Goal: Information Seeking & Learning: Learn about a topic

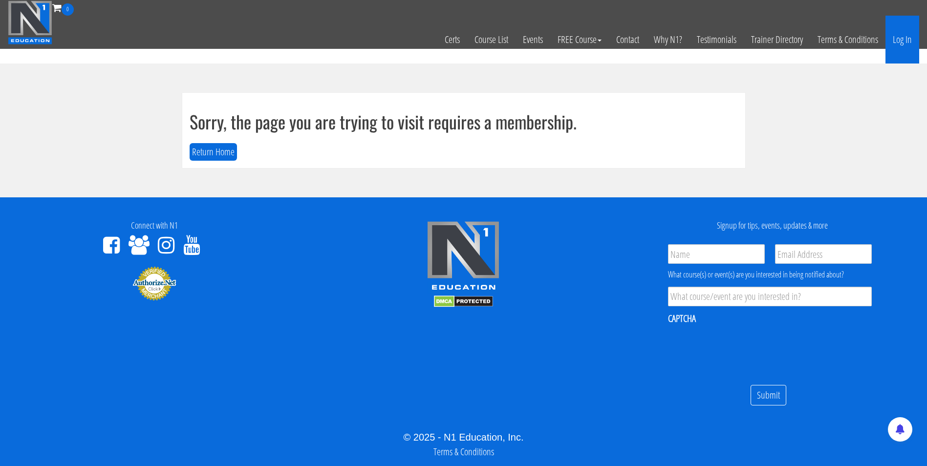
click at [905, 34] on link "Log In" at bounding box center [903, 40] width 34 height 48
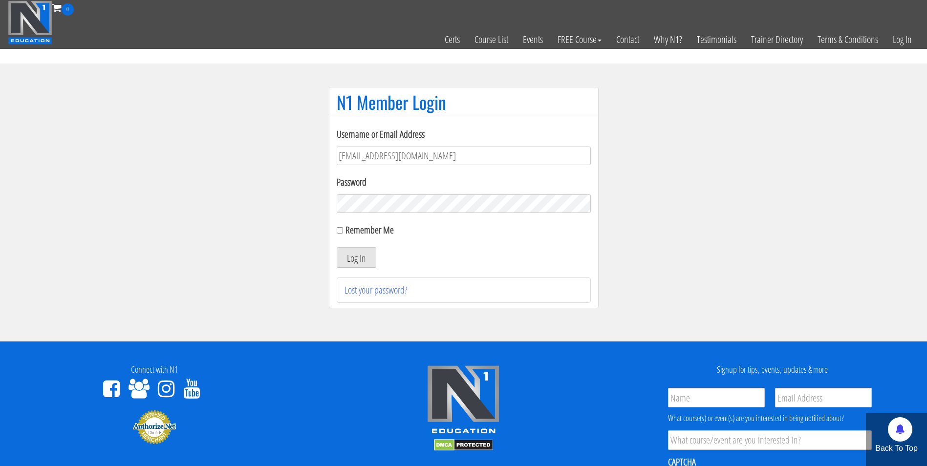
type input "darrennuzzo@gmail.com"
click at [337, 247] on button "Log In" at bounding box center [357, 257] width 40 height 21
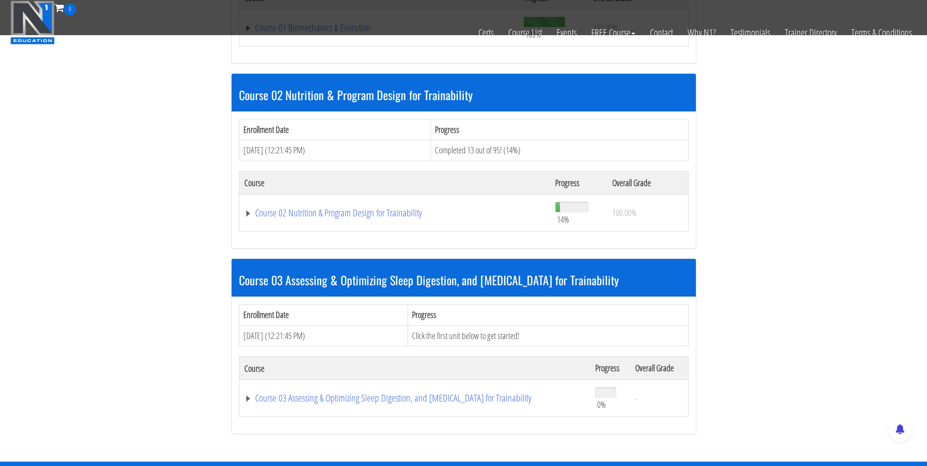
scroll to position [442, 0]
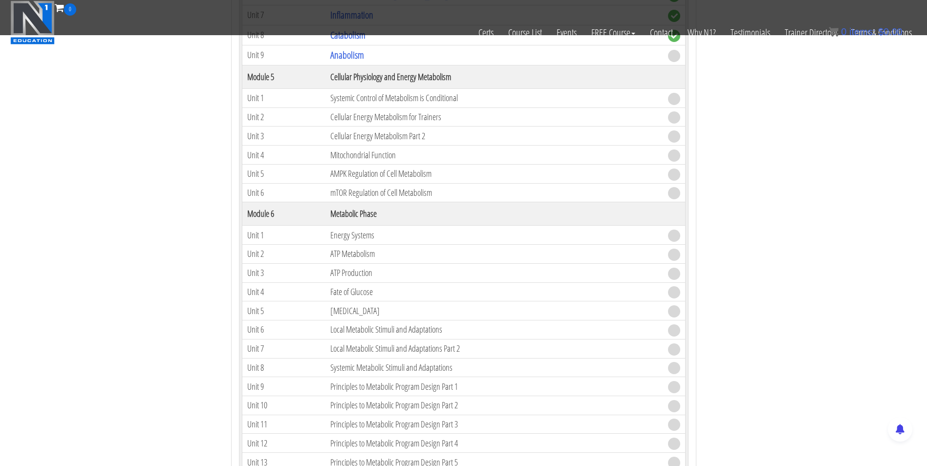
scroll to position [921, 0]
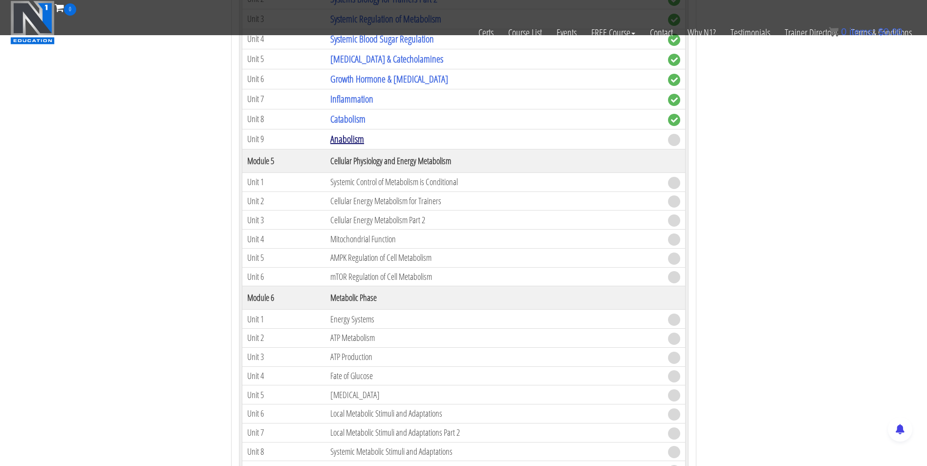
click at [358, 141] on link "Anabolism" at bounding box center [347, 138] width 34 height 13
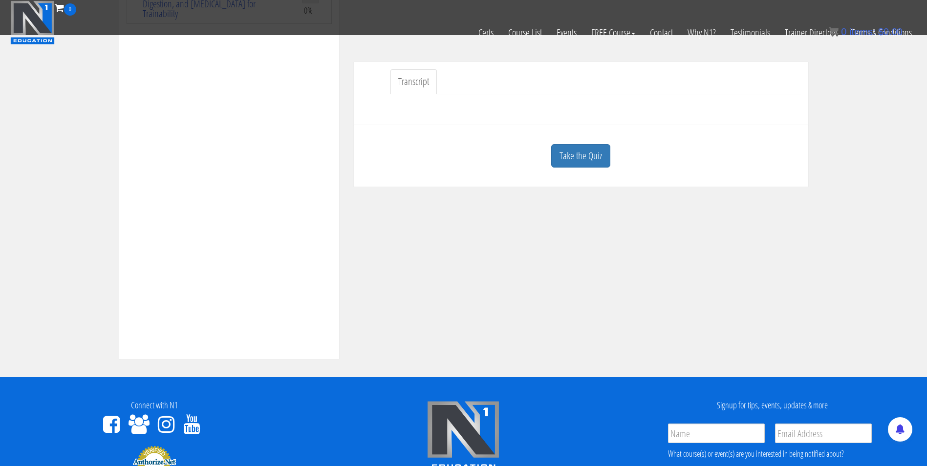
scroll to position [291, 0]
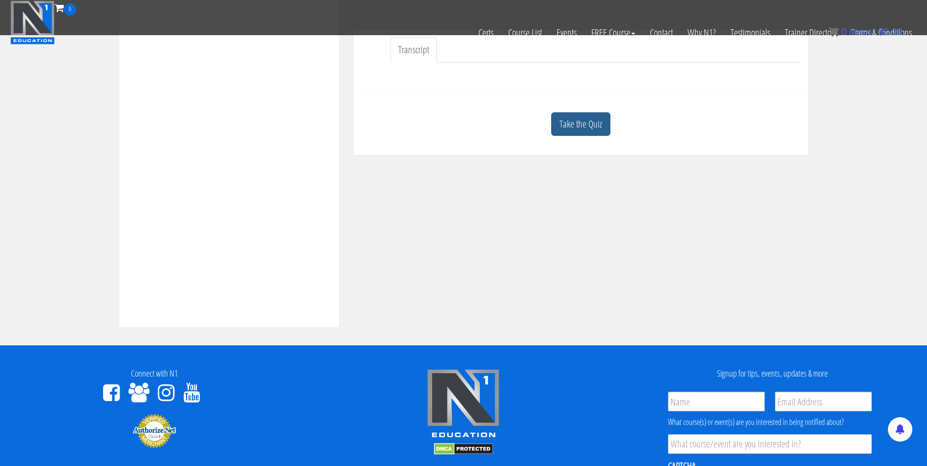
click at [592, 126] on link "Take the Quiz" at bounding box center [580, 124] width 59 height 24
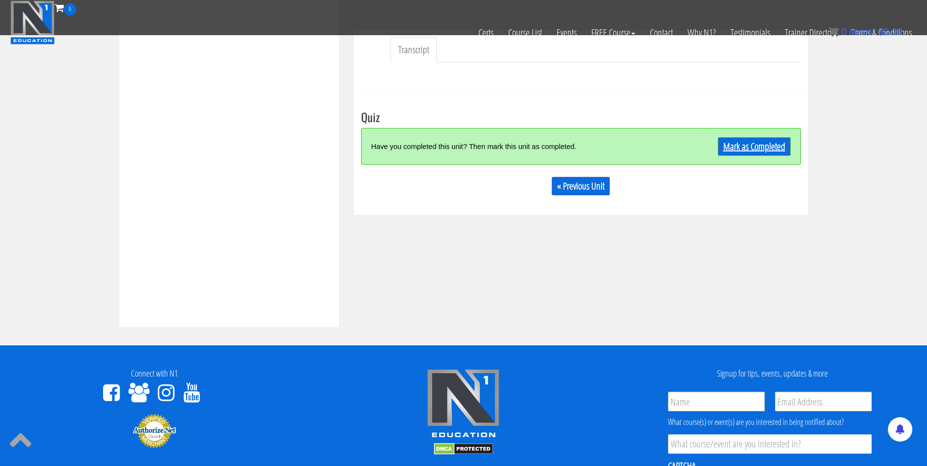
click at [756, 153] on link "Mark as Completed" at bounding box center [754, 146] width 73 height 19
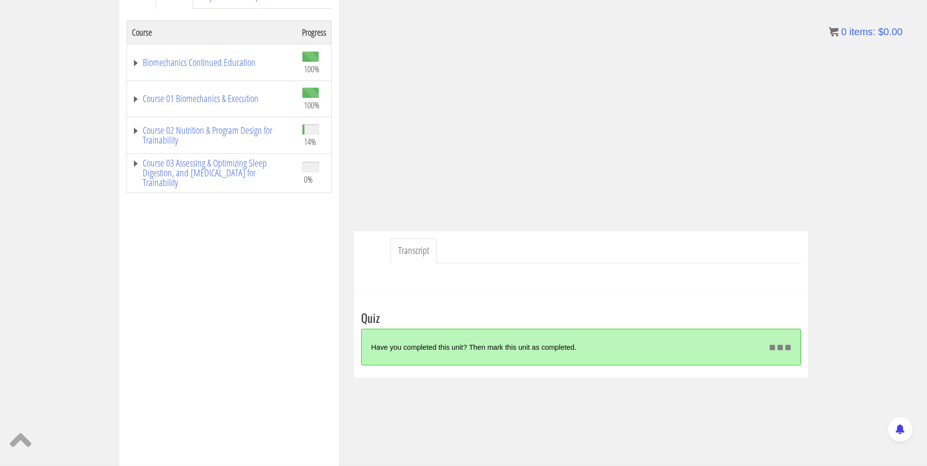
scroll to position [151, 0]
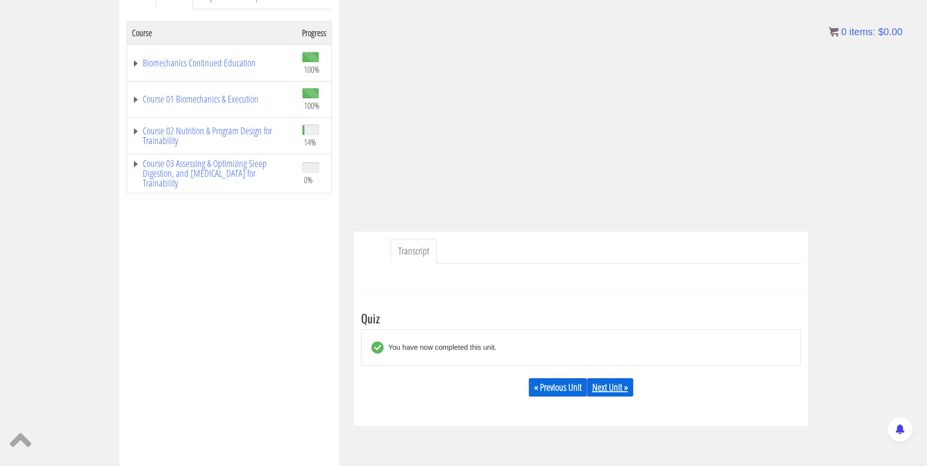
click at [608, 393] on link "Next Unit »" at bounding box center [610, 387] width 46 height 19
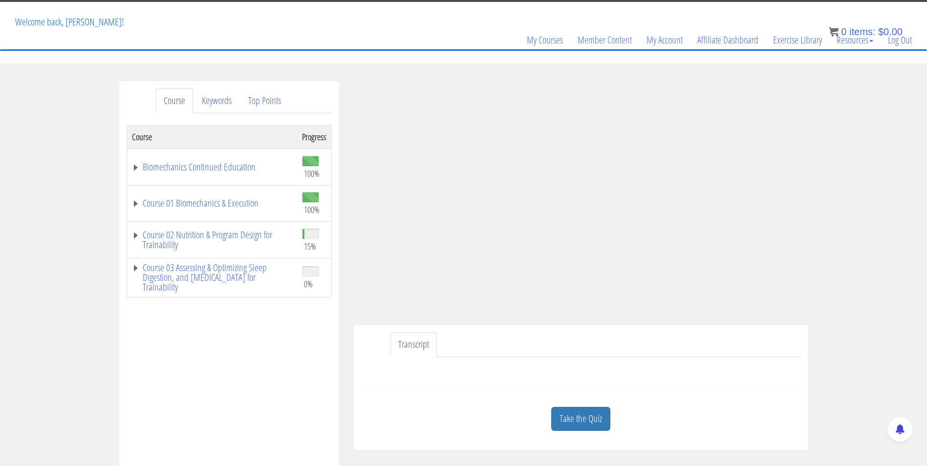
scroll to position [103, 0]
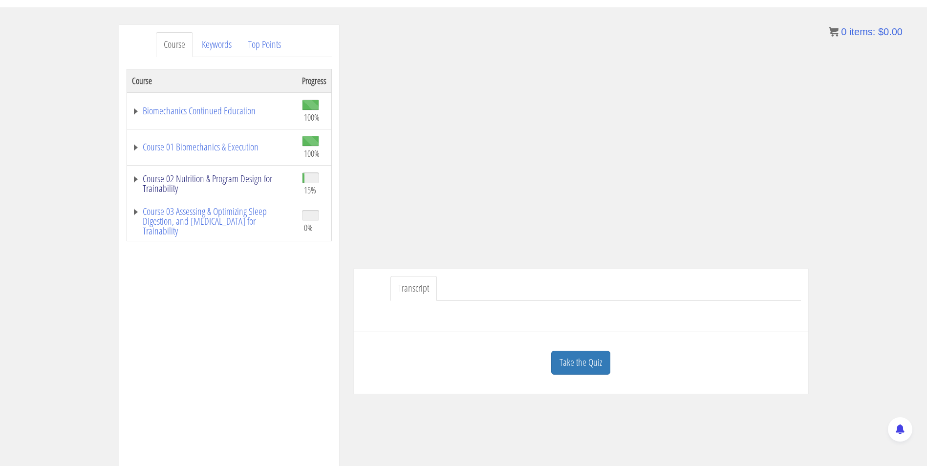
click at [228, 182] on link "Course 02 Nutrition & Program Design for Trainability" at bounding box center [212, 184] width 160 height 20
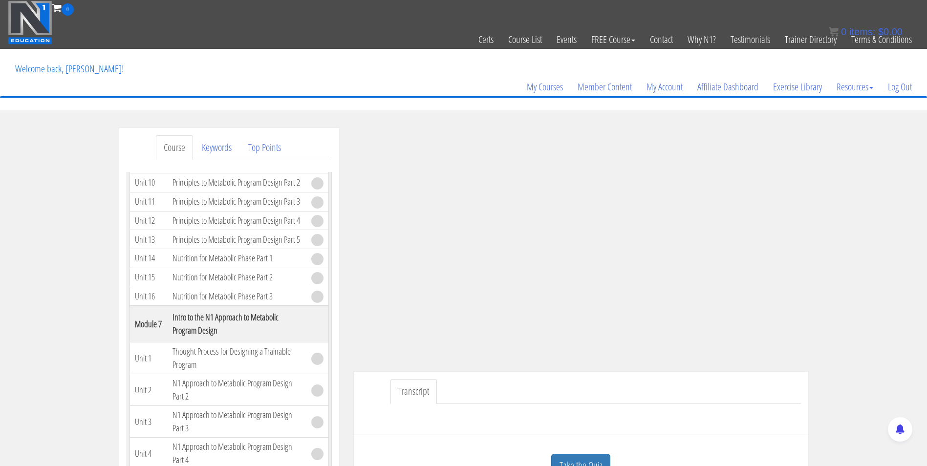
scroll to position [48, 0]
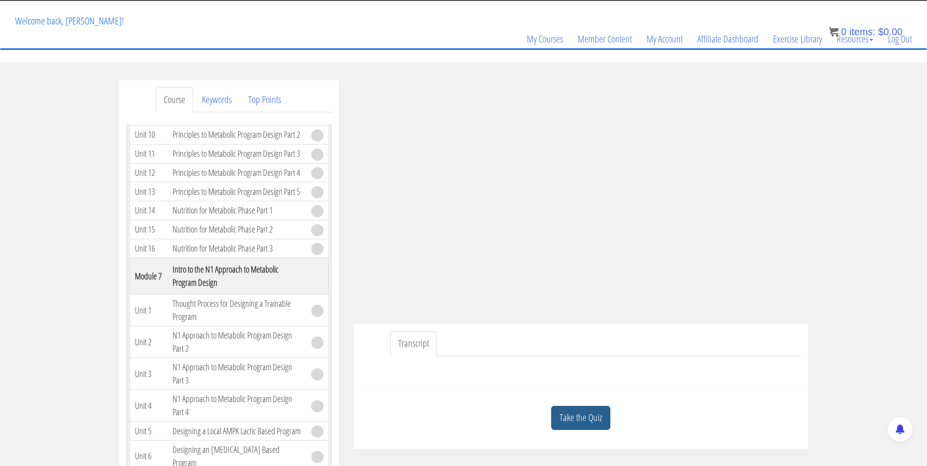
click at [586, 418] on link "Take the Quiz" at bounding box center [580, 418] width 59 height 24
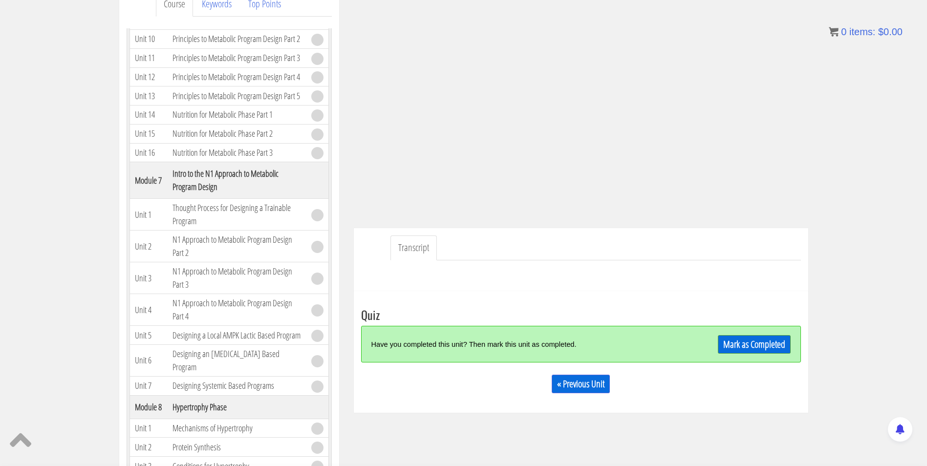
scroll to position [144, 0]
click at [751, 341] on link "Mark as Completed" at bounding box center [754, 344] width 73 height 19
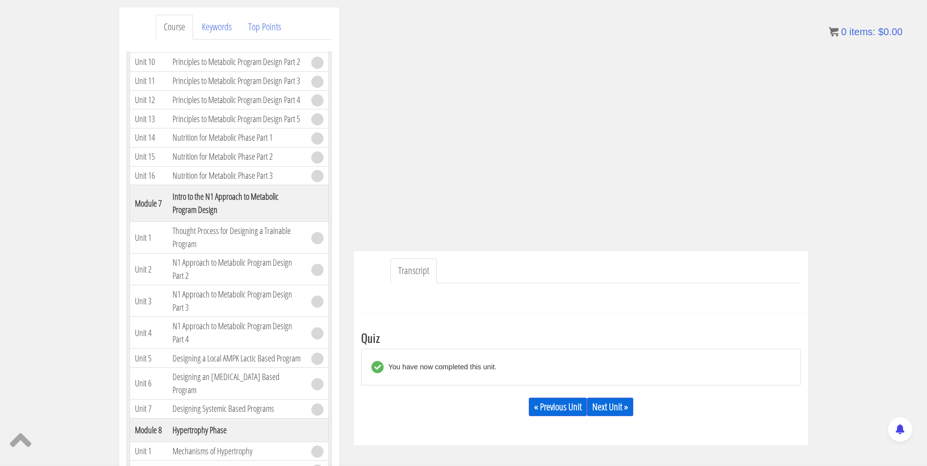
scroll to position [121, 0]
click at [602, 402] on link "Next Unit »" at bounding box center [610, 406] width 46 height 19
